Goal: Information Seeking & Learning: Learn about a topic

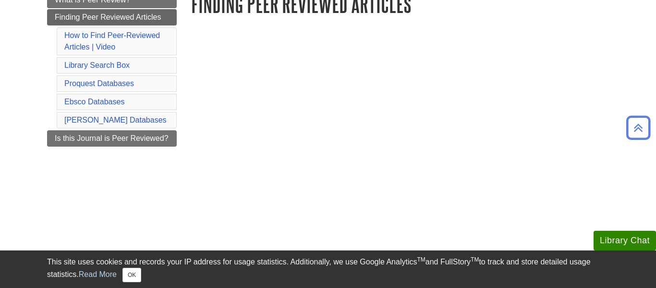
scroll to position [154, 0]
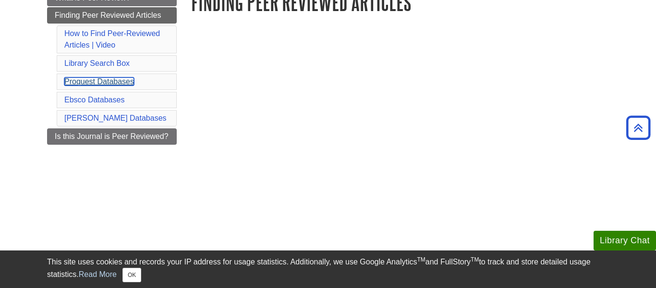
click at [131, 80] on link "Proquest Databases" at bounding box center [99, 81] width 70 height 8
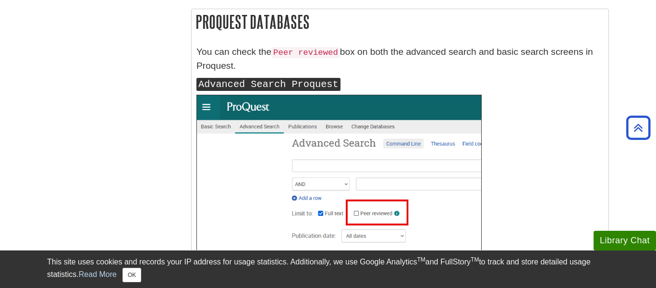
scroll to position [1054, 0]
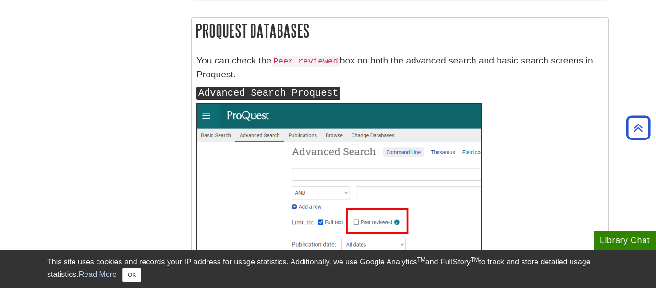
click at [96, 216] on div "Menu What is Peer Review? Finding Peer Reviewed Articles How to Find Peer-Revie…" at bounding box center [328, 210] width 576 height 2264
click at [123, 277] on button "OK" at bounding box center [131, 274] width 19 height 14
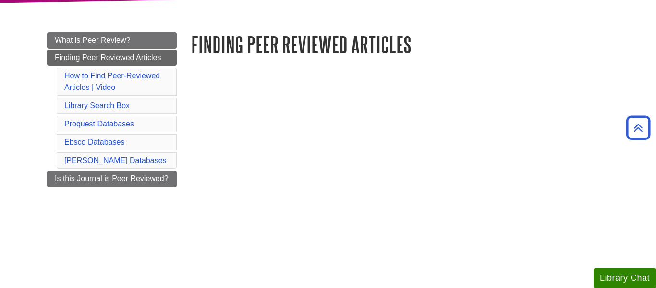
scroll to position [113, 0]
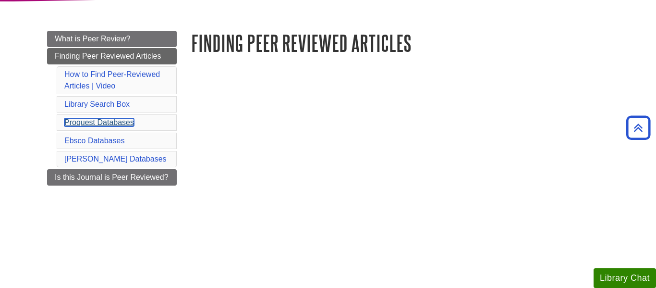
click at [110, 123] on link "Proquest Databases" at bounding box center [99, 122] width 70 height 8
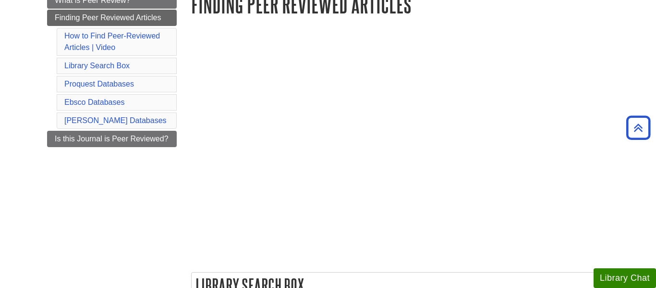
scroll to position [152, 0]
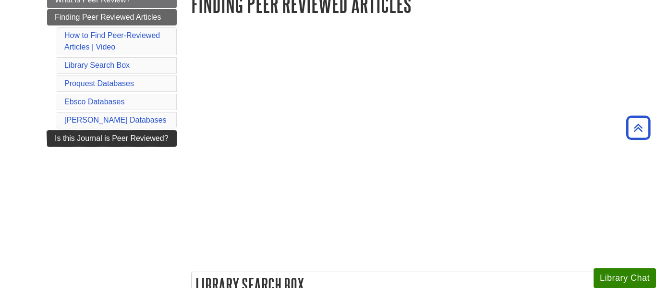
click at [104, 134] on span "Is this Journal is Peer Reviewed?" at bounding box center [112, 138] width 114 height 8
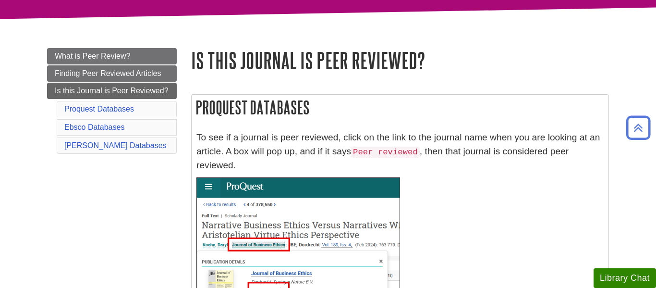
scroll to position [95, 0]
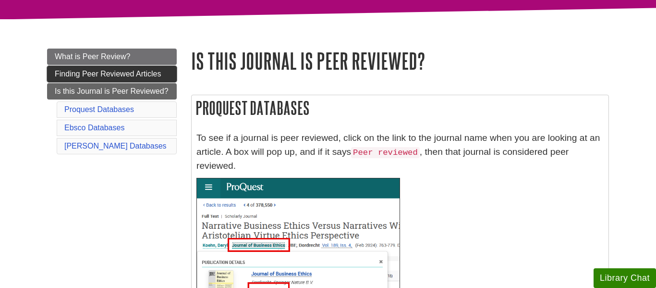
click at [139, 71] on span "Finding Peer Reviewed Articles" at bounding box center [108, 74] width 106 height 8
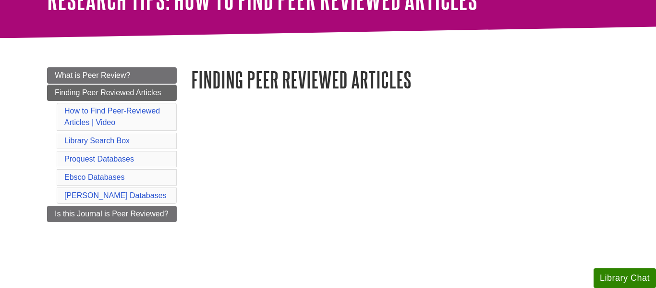
scroll to position [105, 0]
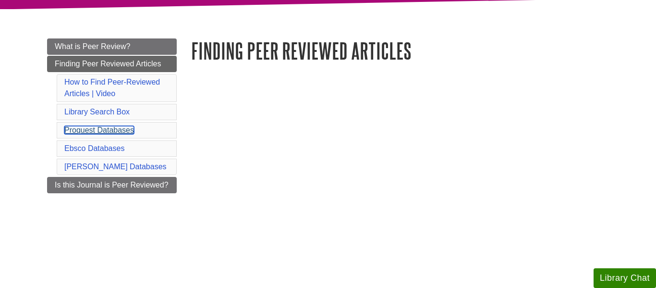
click at [112, 130] on link "Proquest Databases" at bounding box center [99, 130] width 70 height 8
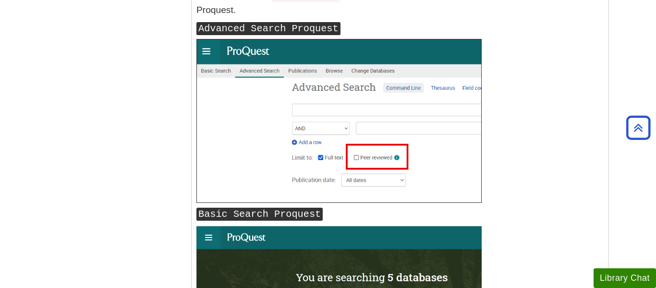
scroll to position [1106, 0]
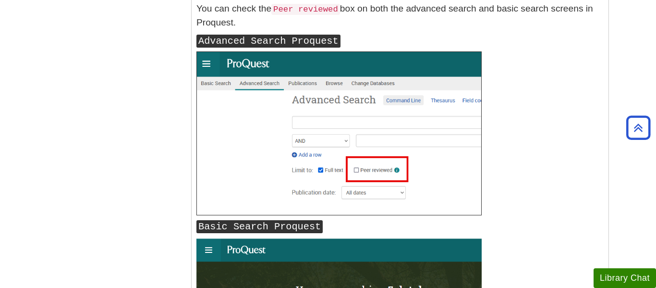
scroll to position [105, 0]
